Goal: Information Seeking & Learning: Check status

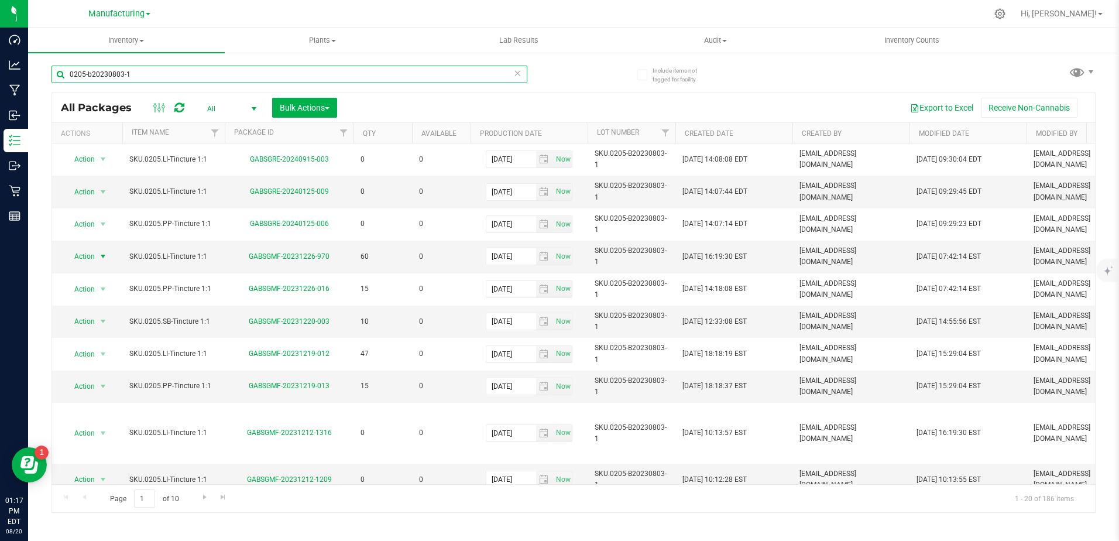
click at [151, 74] on input "0205-b20230803-1" at bounding box center [289, 75] width 476 height 18
drag, startPoint x: 150, startPoint y: 74, endPoint x: 141, endPoint y: 75, distance: 9.4
click at [143, 75] on input "0205-b20230803-1" at bounding box center [289, 75] width 476 height 18
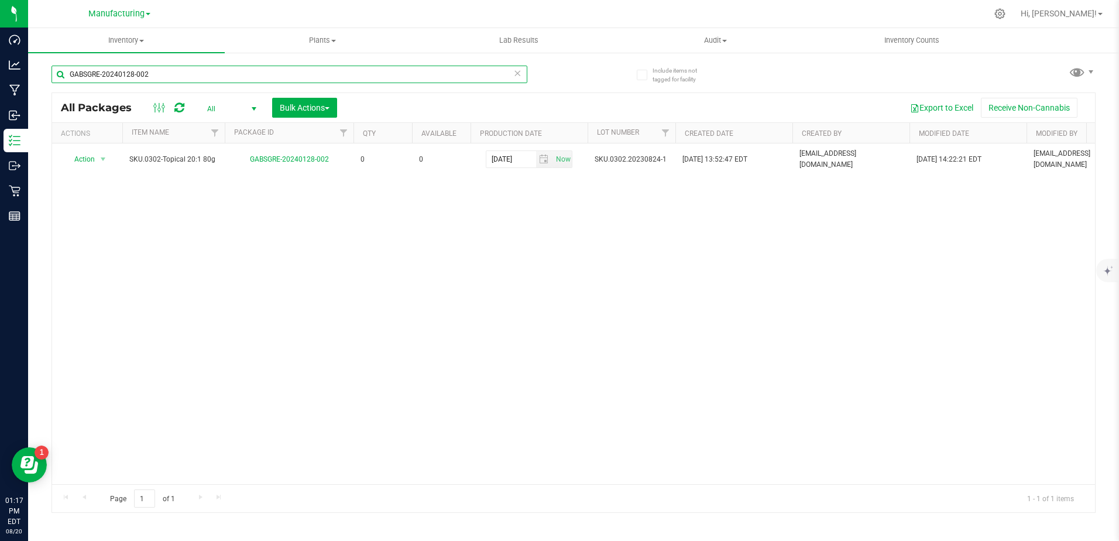
click at [220, 75] on input "GABSGRE-20240128-002" at bounding box center [289, 75] width 476 height 18
type input "GABSGRE-20240128-002"
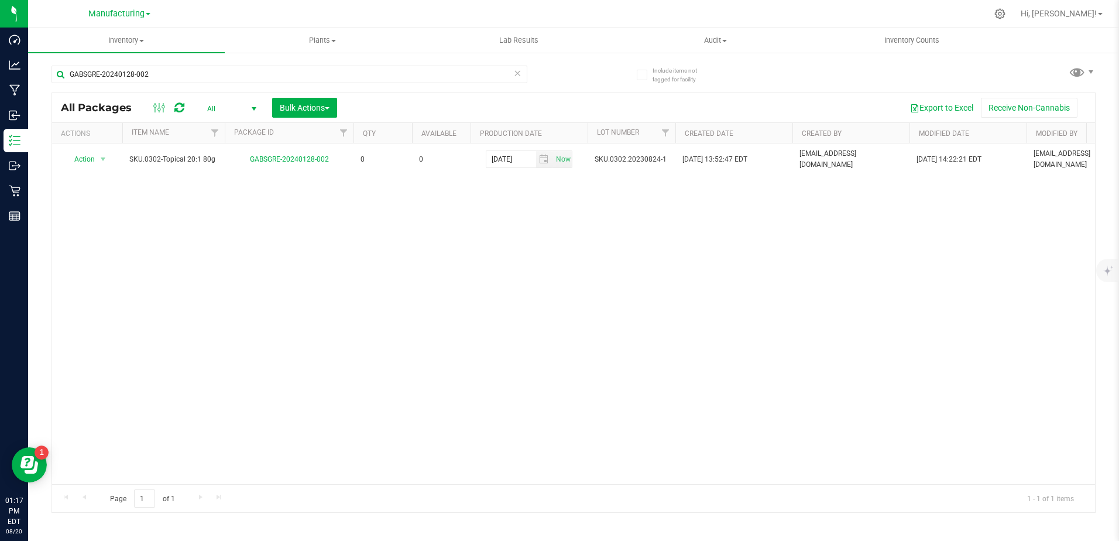
click at [290, 281] on div "Action Action Adjust qty Edit attributes Global inventory Locate package Packag…" at bounding box center [573, 313] width 1042 height 340
